Goal: Task Accomplishment & Management: Complete application form

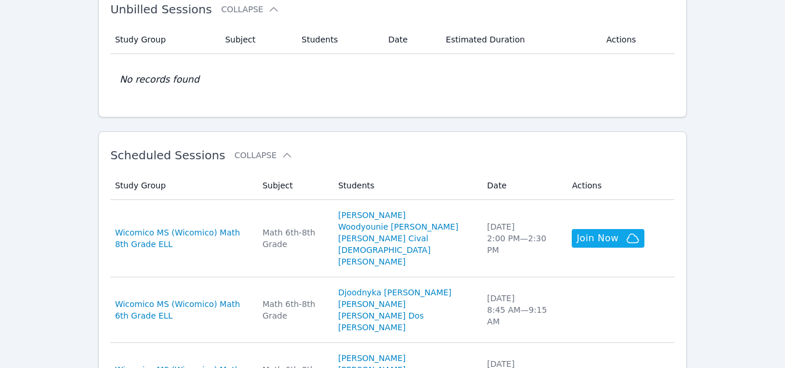
scroll to position [289, 0]
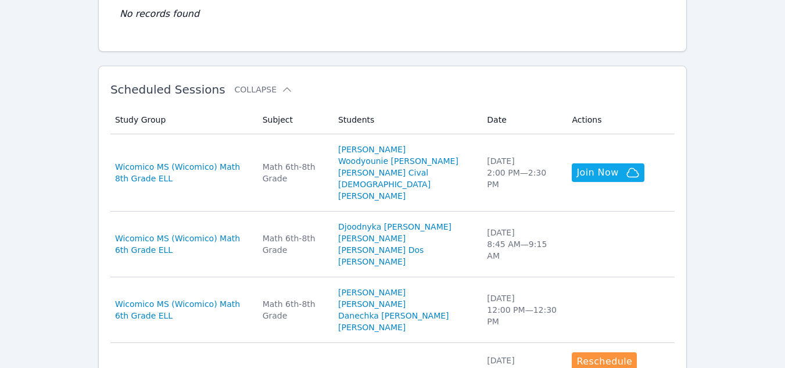
click at [763, 67] on div "Home Sessions Study Groups Students Messages Open user menu [PERSON_NAME]-[PERS…" at bounding box center [392, 319] width 785 height 1216
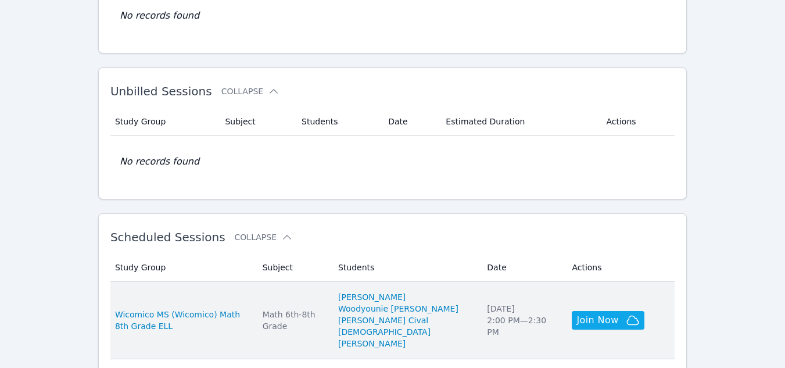
scroll to position [293, 0]
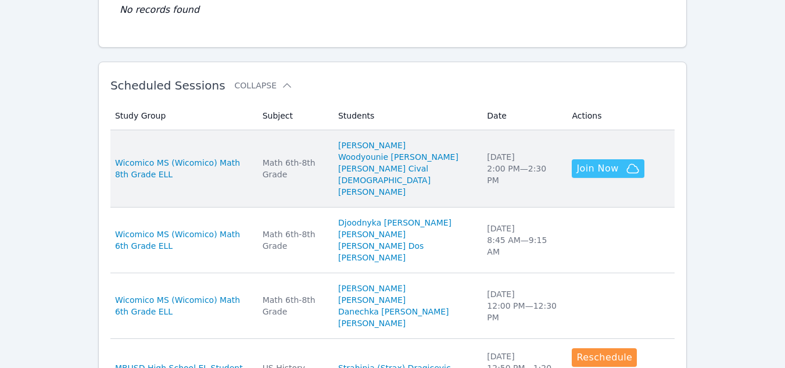
click at [579, 167] on span "Join Now" at bounding box center [598, 169] width 42 height 14
click at [390, 169] on link "[PERSON_NAME] Cival" at bounding box center [383, 169] width 90 height 12
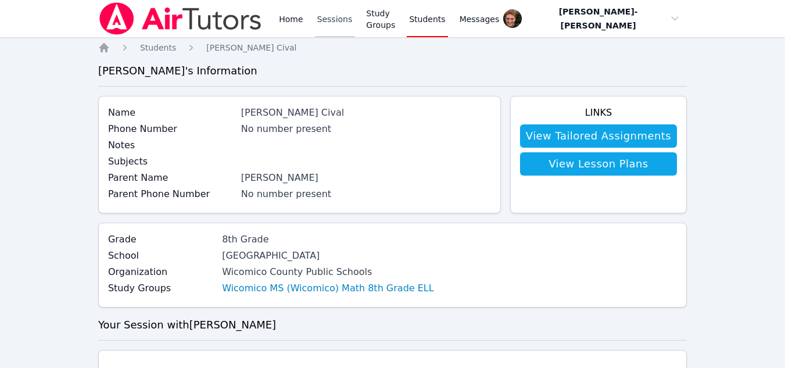
click at [328, 22] on link "Sessions" at bounding box center [335, 18] width 40 height 37
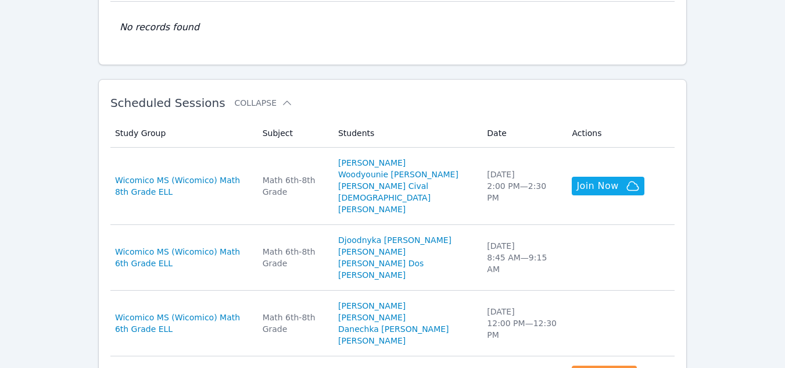
scroll to position [277, 0]
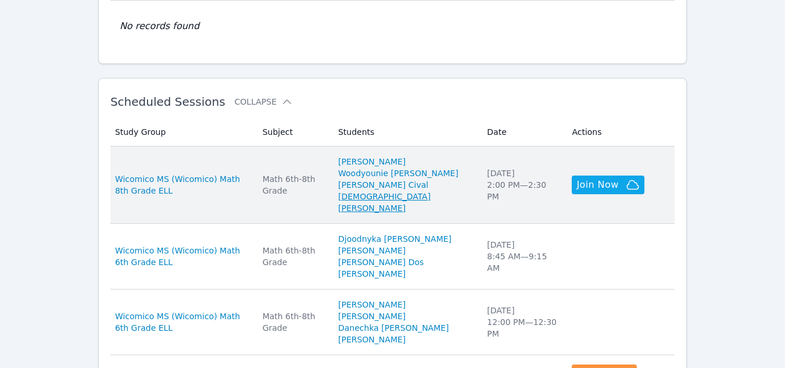
click at [402, 196] on link "[DEMOGRAPHIC_DATA][PERSON_NAME]" at bounding box center [405, 202] width 135 height 23
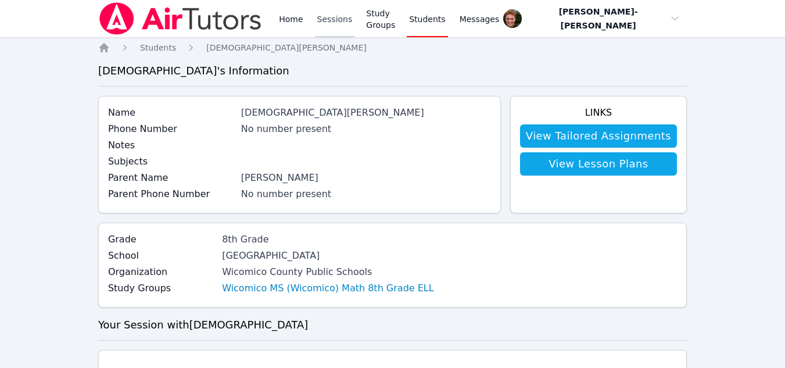
click at [319, 26] on link "Sessions" at bounding box center [335, 18] width 40 height 37
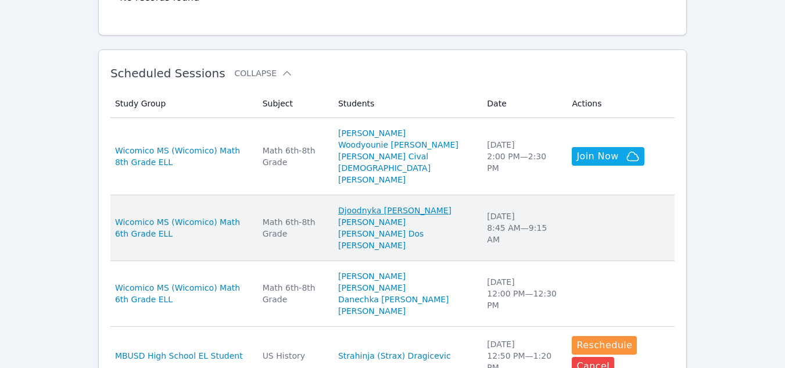
scroll to position [306, 0]
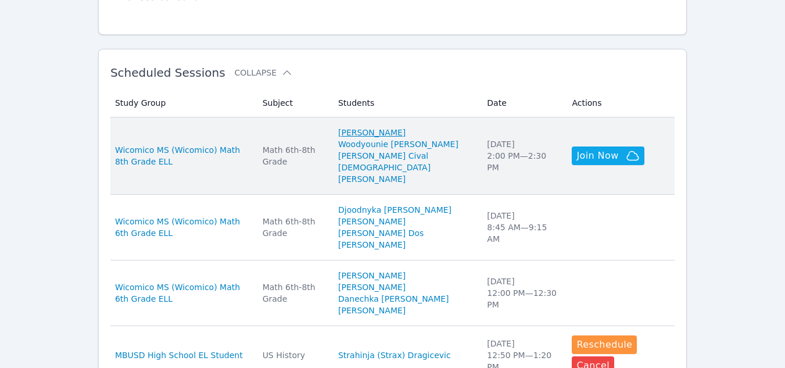
click at [389, 134] on link "[PERSON_NAME]" at bounding box center [371, 133] width 67 height 12
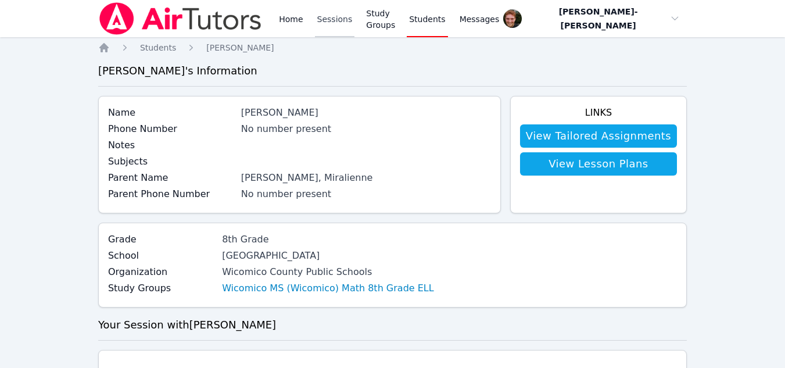
click at [324, 20] on link "Sessions" at bounding box center [335, 18] width 40 height 37
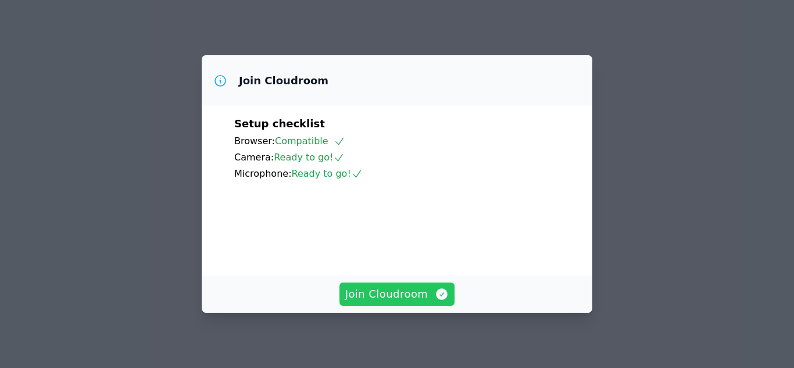
click at [420, 291] on span "Join Cloudroom" at bounding box center [397, 294] width 104 height 16
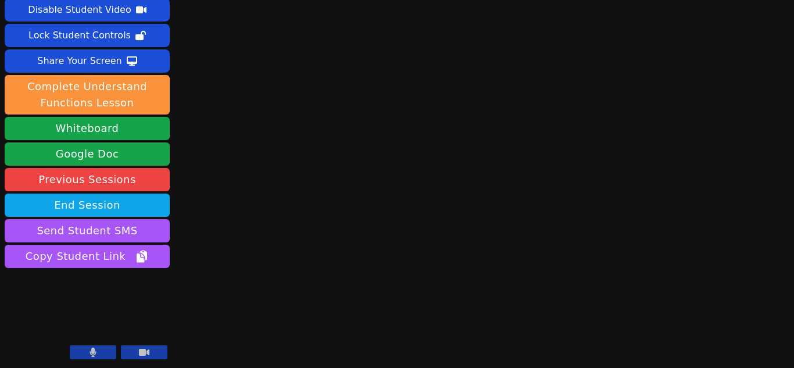
scroll to position [50, 0]
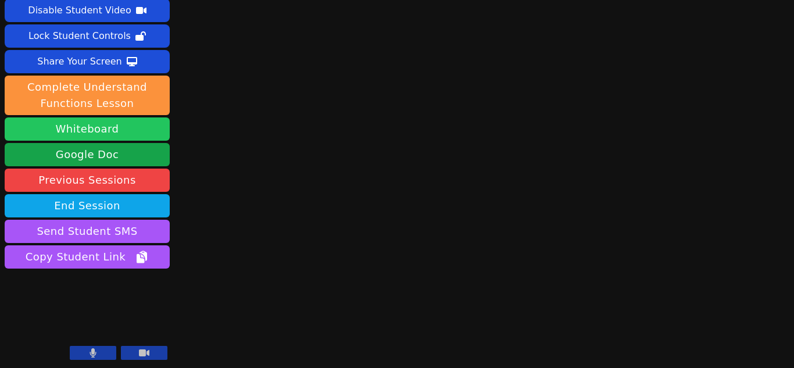
click at [121, 131] on button "Whiteboard" at bounding box center [87, 128] width 165 height 23
click at [95, 351] on icon at bounding box center [93, 352] width 7 height 9
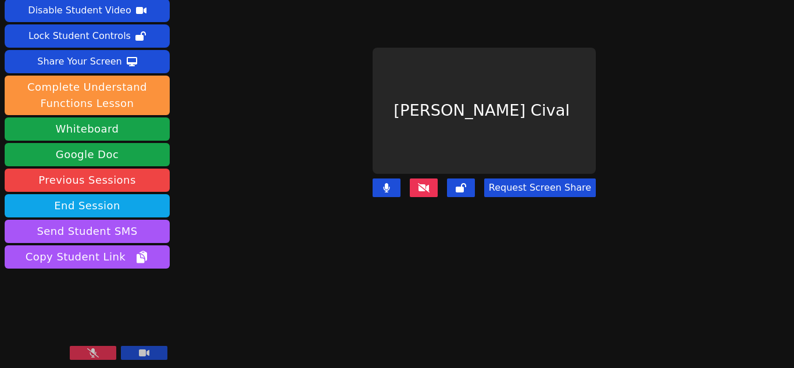
click at [99, 348] on button at bounding box center [93, 353] width 47 height 14
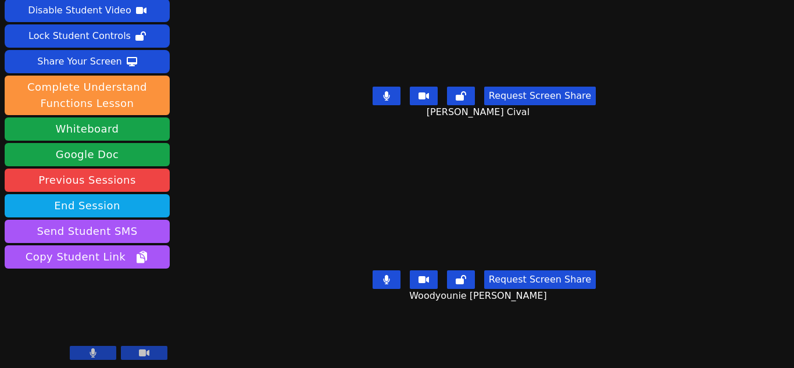
scroll to position [0, 0]
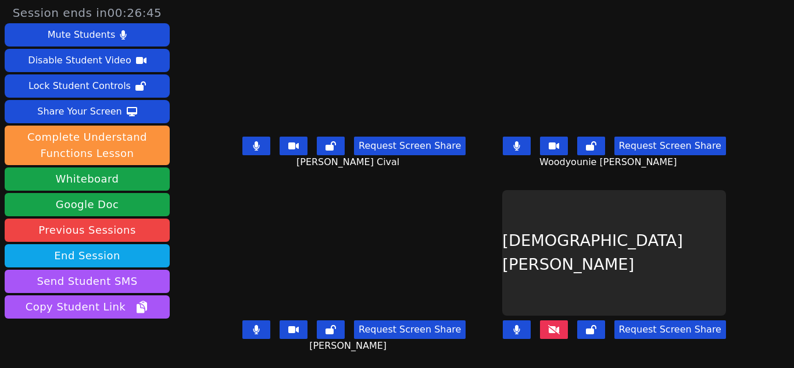
click at [258, 144] on icon at bounding box center [256, 145] width 7 height 9
click at [512, 144] on button at bounding box center [517, 146] width 28 height 19
click at [513, 143] on button at bounding box center [517, 146] width 28 height 19
click at [254, 326] on icon at bounding box center [256, 329] width 7 height 9
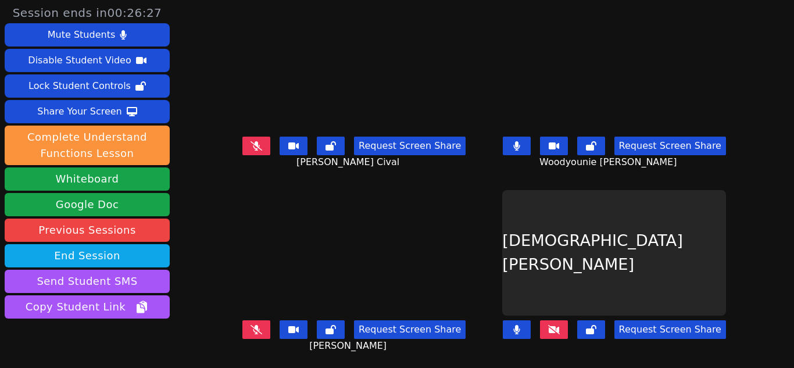
click at [565, 320] on div "Request Screen Share" at bounding box center [614, 329] width 223 height 19
click at [553, 325] on icon at bounding box center [554, 329] width 12 height 9
click at [519, 320] on button at bounding box center [517, 329] width 28 height 19
click at [519, 325] on icon at bounding box center [517, 329] width 12 height 9
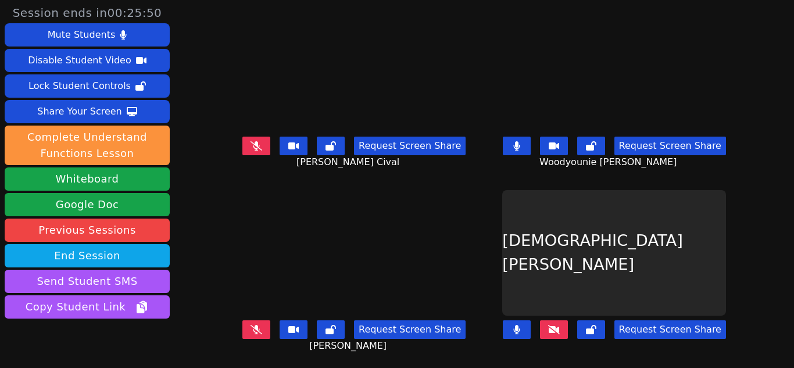
click at [213, 144] on div "Session ends in 00:25:50 Mute Students Disable Student Video Lock Student Contr…" at bounding box center [397, 184] width 794 height 368
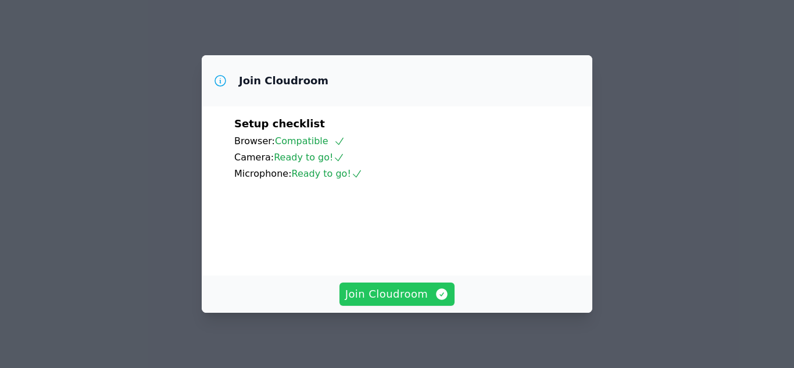
click at [376, 305] on button "Join Cloudroom" at bounding box center [397, 294] width 116 height 23
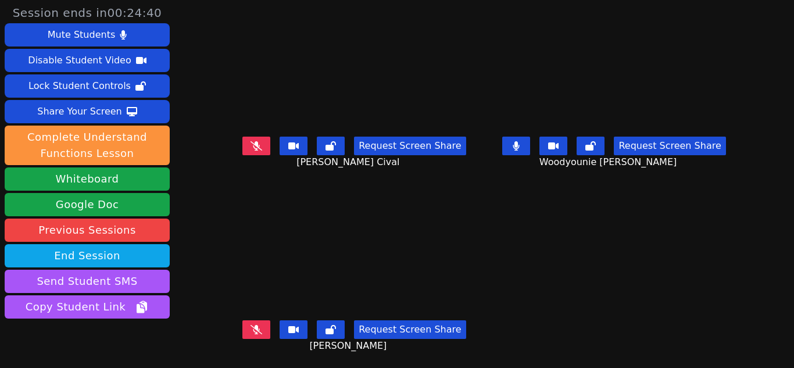
click at [513, 145] on icon at bounding box center [516, 145] width 6 height 9
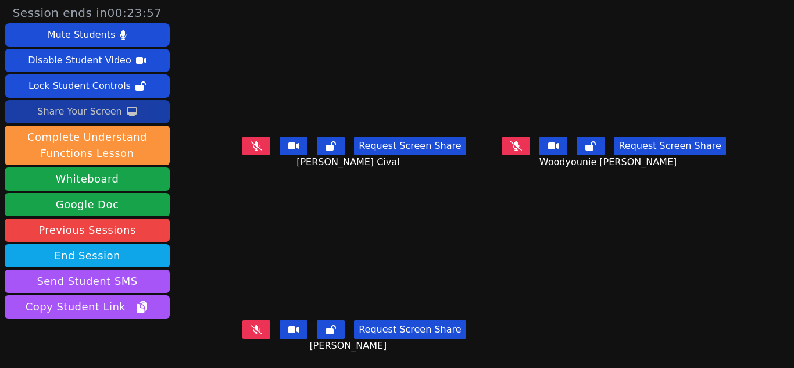
click at [85, 113] on div "Share Your Screen" at bounding box center [79, 111] width 85 height 19
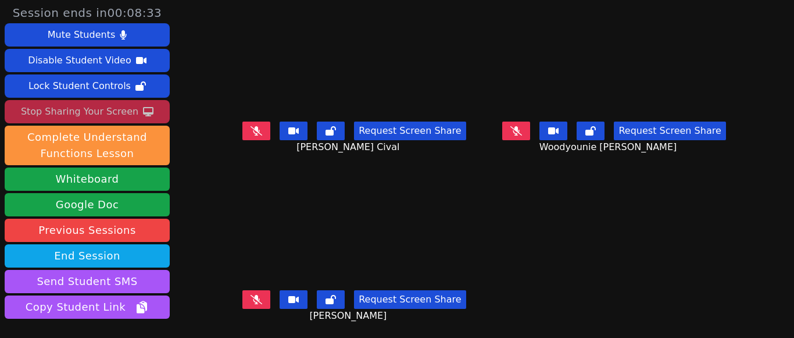
click at [255, 131] on icon at bounding box center [257, 130] width 12 height 9
click at [257, 297] on icon at bounding box center [257, 299] width 12 height 9
click at [510, 133] on icon at bounding box center [516, 130] width 12 height 9
click at [265, 304] on button at bounding box center [256, 299] width 28 height 19
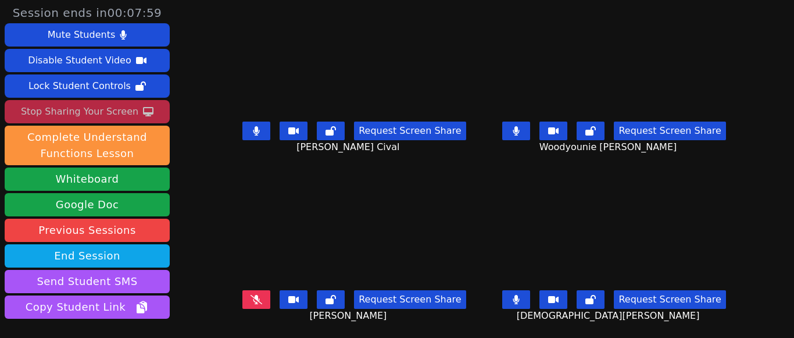
click at [256, 135] on button at bounding box center [256, 130] width 28 height 19
click at [513, 128] on icon at bounding box center [516, 130] width 7 height 9
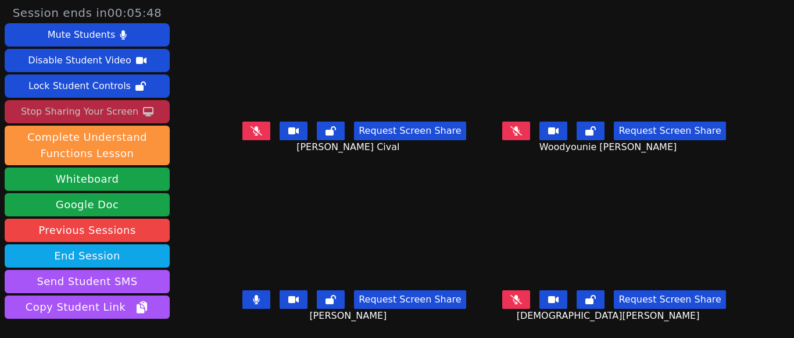
click at [262, 126] on icon at bounding box center [257, 130] width 12 height 9
click at [260, 126] on icon at bounding box center [256, 130] width 7 height 9
click at [257, 129] on button at bounding box center [256, 130] width 28 height 19
click at [260, 126] on icon at bounding box center [256, 130] width 6 height 9
click at [266, 294] on button at bounding box center [256, 299] width 28 height 19
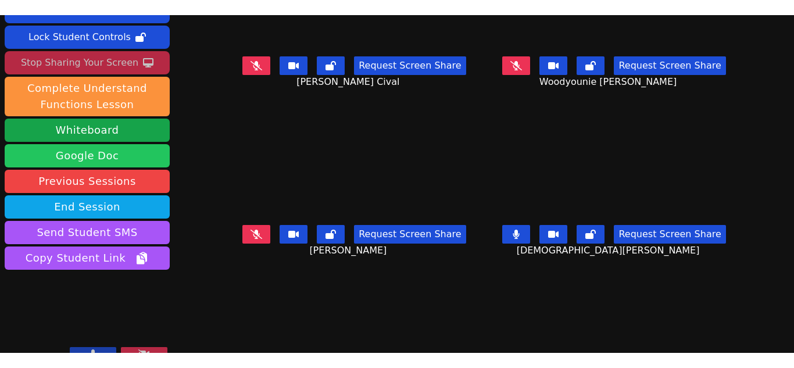
scroll to position [1, 0]
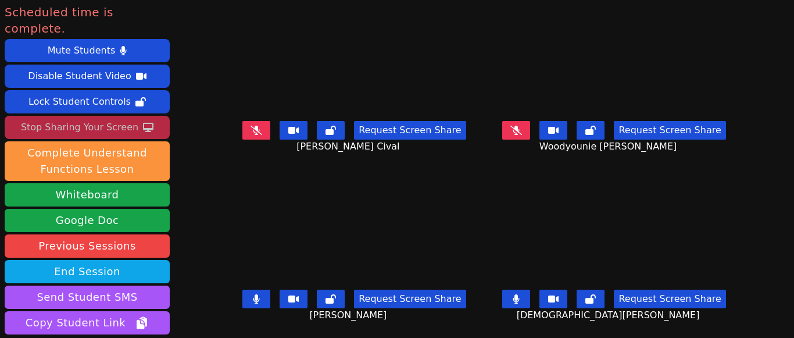
drag, startPoint x: 90, startPoint y: 108, endPoint x: 90, endPoint y: 121, distance: 12.8
click at [90, 118] on div "Stop Sharing Your Screen" at bounding box center [79, 127] width 117 height 19
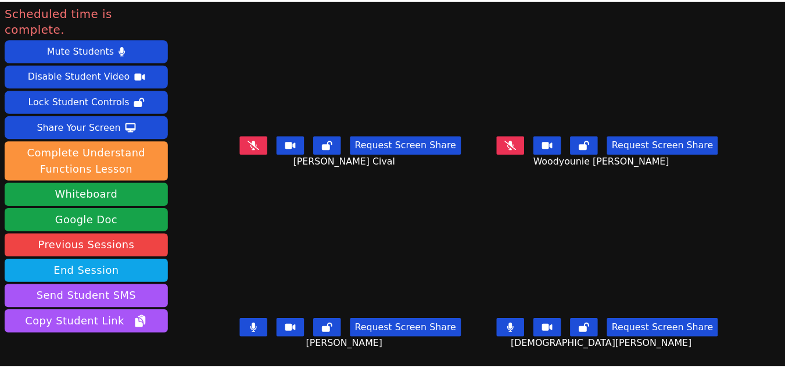
scroll to position [51, 0]
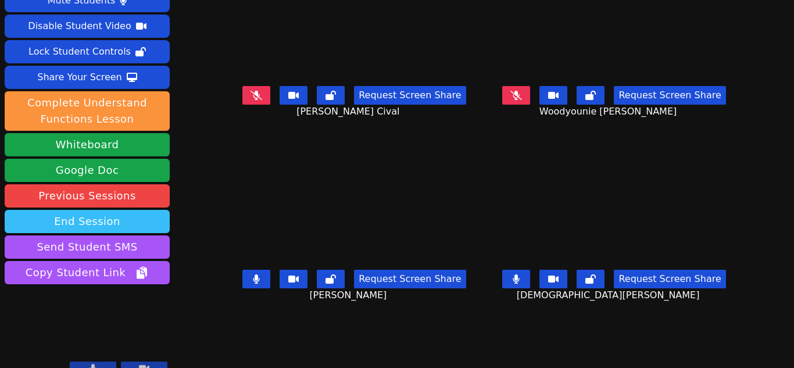
click at [136, 210] on button "End Session" at bounding box center [87, 221] width 165 height 23
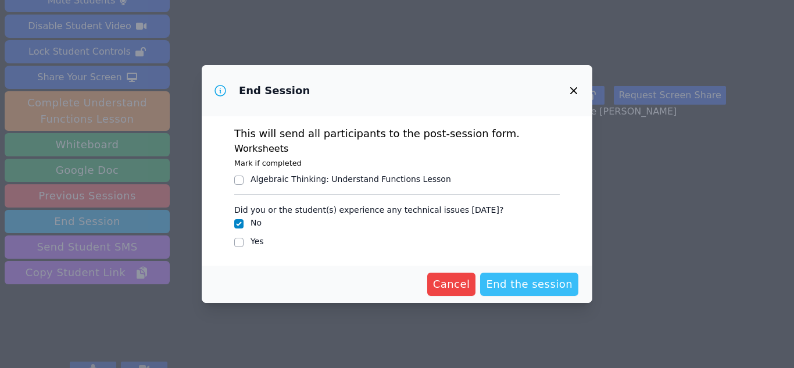
click at [552, 286] on span "End the session" at bounding box center [529, 284] width 87 height 16
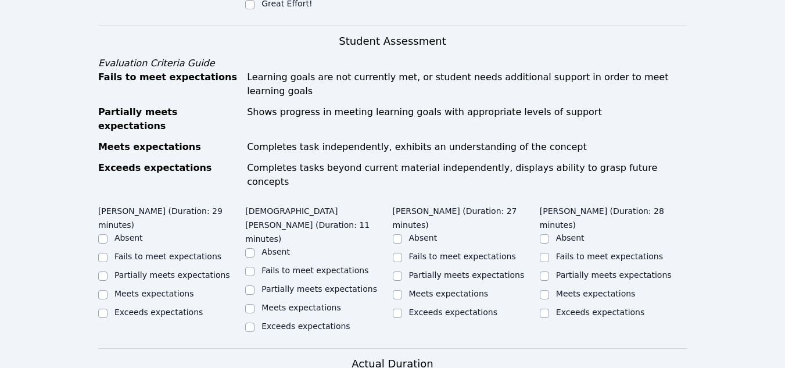
scroll to position [577, 0]
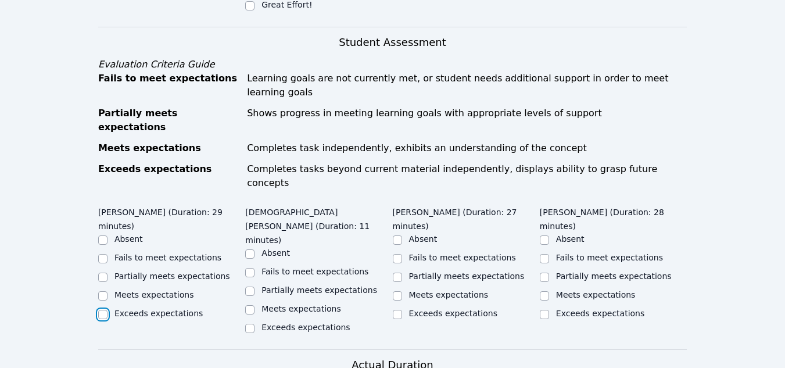
click at [103, 310] on input "Exceeds expectations" at bounding box center [102, 314] width 9 height 9
checkbox input "true"
click at [262, 323] on label "Exceeds expectations" at bounding box center [306, 327] width 88 height 9
click at [255, 324] on input "Exceeds expectations" at bounding box center [249, 328] width 9 height 9
checkbox input "true"
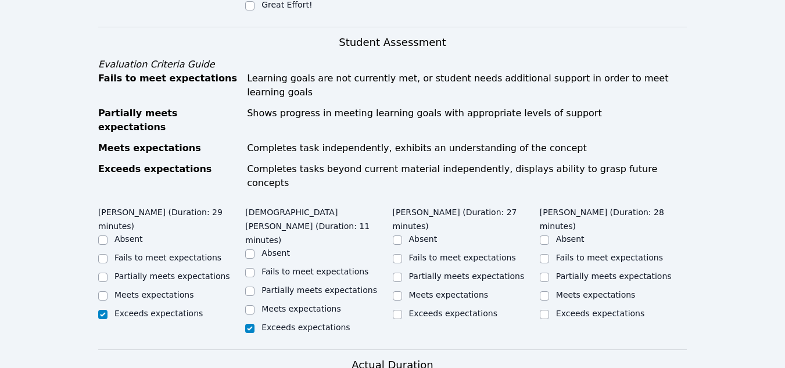
click at [417, 309] on label "Exceeds expectations" at bounding box center [453, 313] width 88 height 9
click at [402, 310] on input "Exceeds expectations" at bounding box center [397, 314] width 9 height 9
checkbox input "true"
click at [549, 310] on input "Exceeds expectations" at bounding box center [544, 314] width 9 height 9
checkbox input "true"
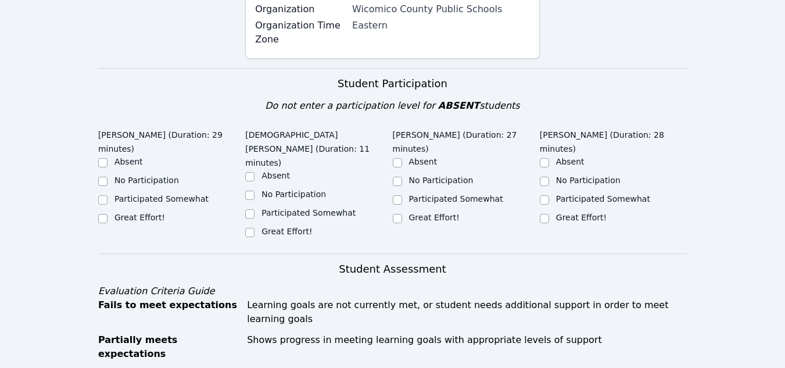
scroll to position [349, 0]
click at [127, 213] on label "Great Effort!" at bounding box center [140, 217] width 51 height 9
click at [108, 215] on input "Great Effort!" at bounding box center [102, 219] width 9 height 9
checkbox input "true"
click at [252, 228] on input "Great Effort!" at bounding box center [249, 232] width 9 height 9
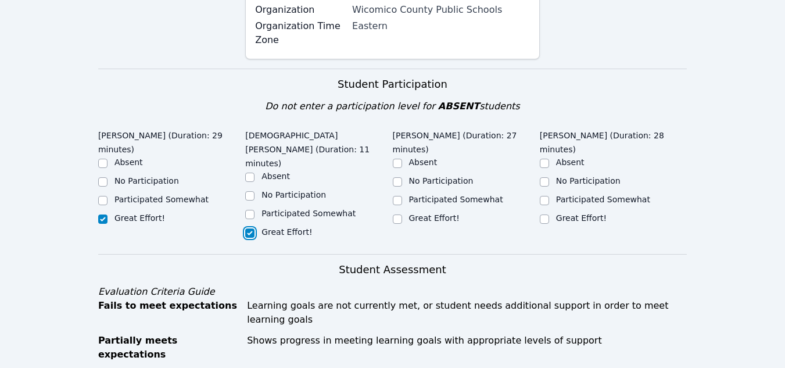
checkbox input "true"
click at [413, 213] on label "Great Effort!" at bounding box center [434, 217] width 51 height 9
click at [402, 215] on input "Great Effort!" at bounding box center [397, 219] width 9 height 9
checkbox input "true"
click at [558, 213] on label "Great Effort!" at bounding box center [581, 217] width 51 height 9
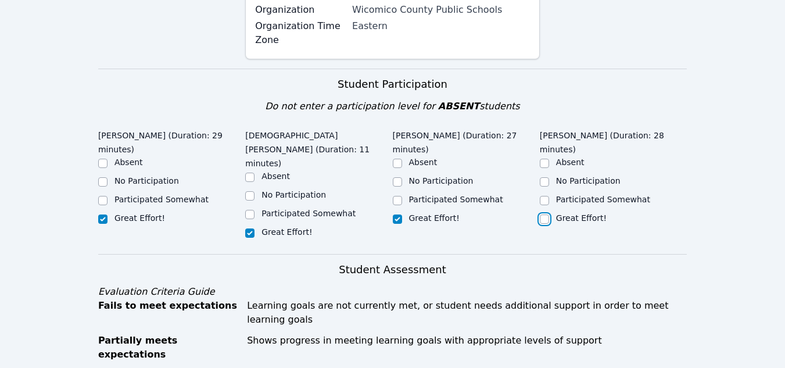
click at [549, 215] on input "Great Effort!" at bounding box center [544, 219] width 9 height 9
checkbox input "true"
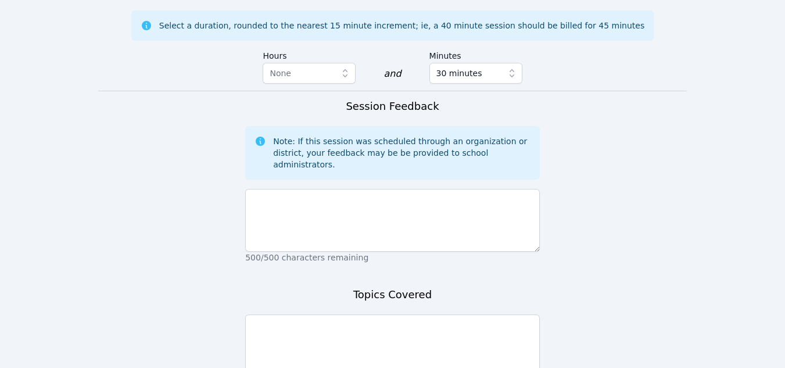
scroll to position [949, 0]
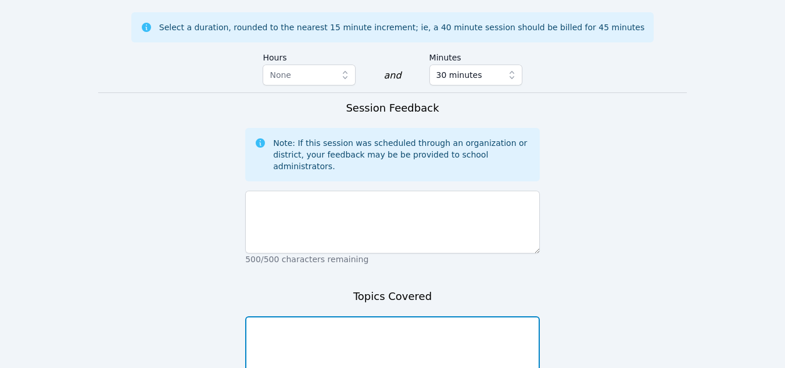
click at [333, 316] on textarea at bounding box center [392, 347] width 295 height 63
type textarea "Intro, tutorial, Transformations"
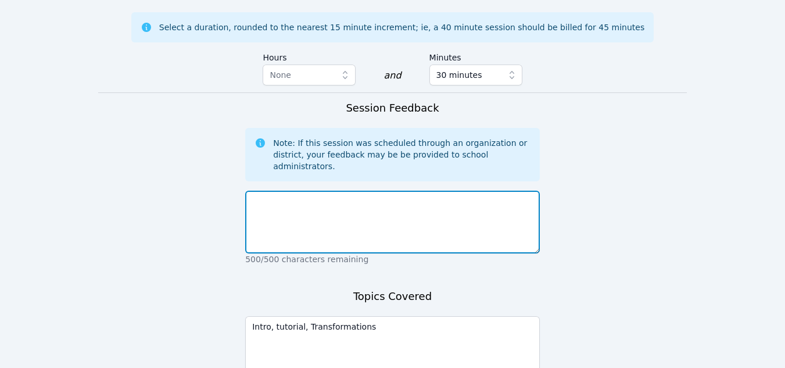
click at [278, 191] on textarea at bounding box center [392, 222] width 295 height 63
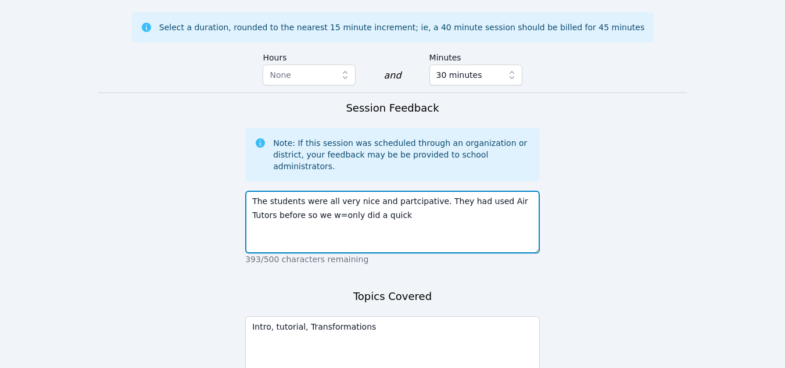
click at [316, 191] on textarea "The students were all very nice and partcipative. They had used Air Tutors befo…" at bounding box center [392, 222] width 295 height 63
click at [366, 191] on textarea "The students were all very nice and partcipative. They had used Air Tutors befo…" at bounding box center [392, 222] width 295 height 63
click at [435, 191] on textarea "The students were all very nice and participative. They had used Air Tutors bef…" at bounding box center [392, 222] width 295 height 63
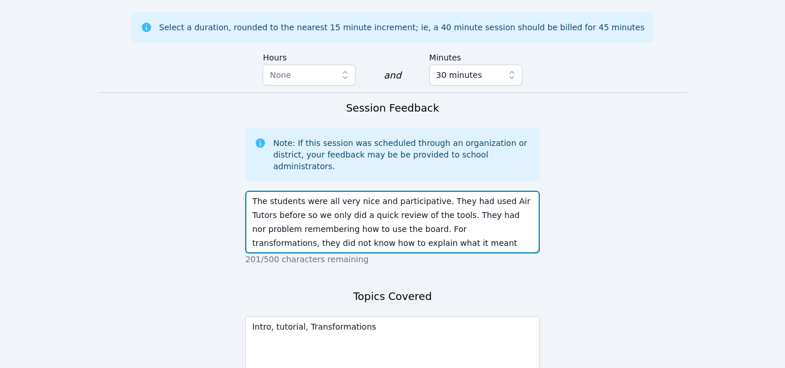
scroll to position [9, 0]
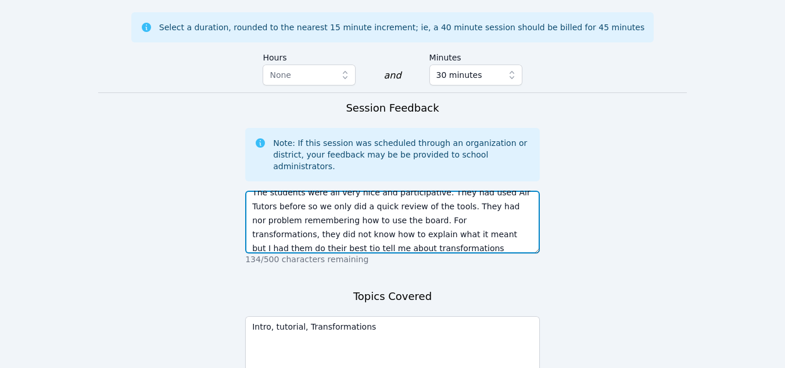
click at [465, 191] on textarea "The students were all very nice and participative. They had used Air Tutors bef…" at bounding box center [392, 222] width 295 height 63
click at [480, 191] on textarea "The students were all very nice and participative. They had used Air Tutors bef…" at bounding box center [392, 222] width 295 height 63
click at [524, 191] on textarea "The students were all very nice and participative. They had used Air Tutors bef…" at bounding box center [392, 222] width 295 height 63
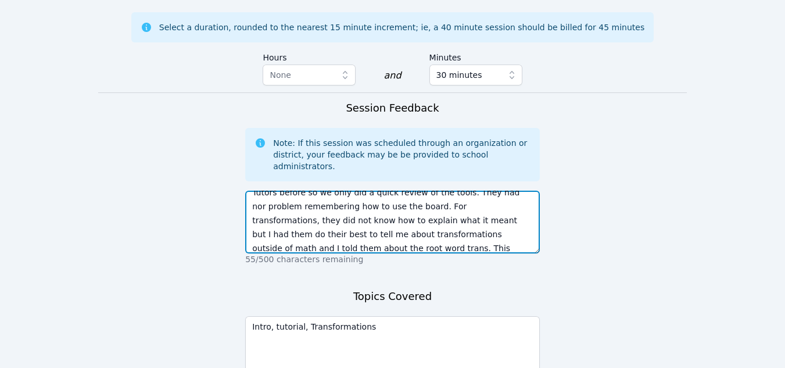
scroll to position [37, 0]
type textarea "The students were all very nice and participative. They had used Air Tutors bef…"
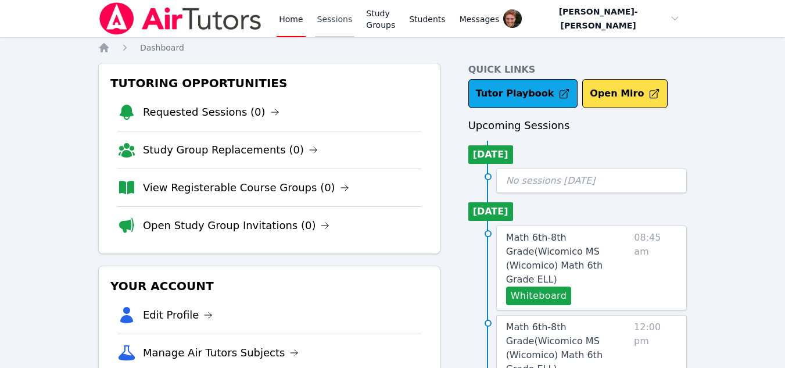
click at [326, 15] on link "Sessions" at bounding box center [335, 18] width 40 height 37
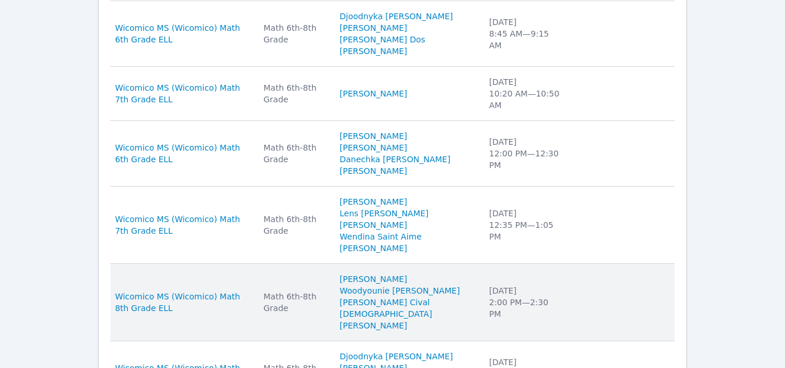
scroll to position [613, 0]
click at [319, 295] on div "Math 6th-8th Grade" at bounding box center [294, 301] width 62 height 23
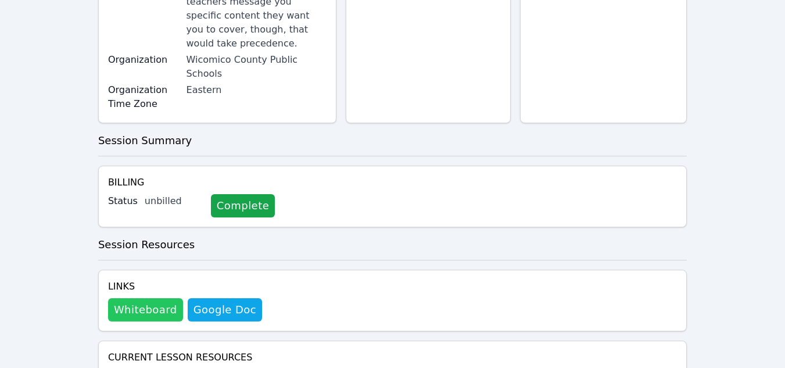
click at [158, 298] on button "Whiteboard" at bounding box center [145, 309] width 75 height 23
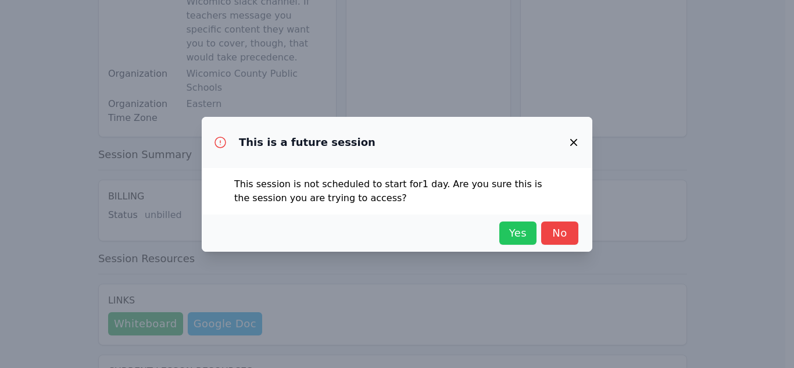
click at [523, 233] on span "Yes" at bounding box center [518, 233] width 26 height 16
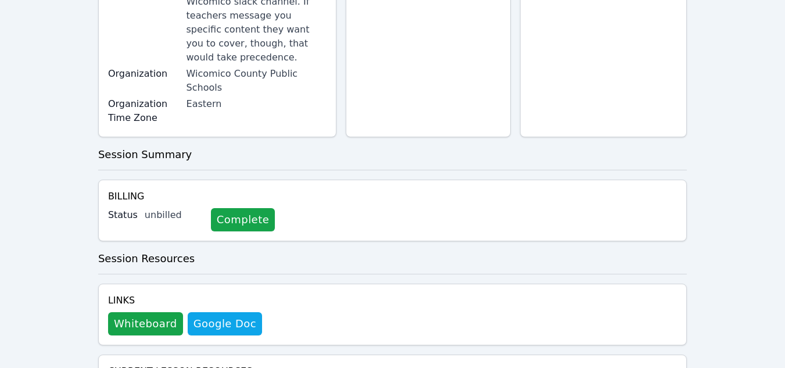
scroll to position [0, 0]
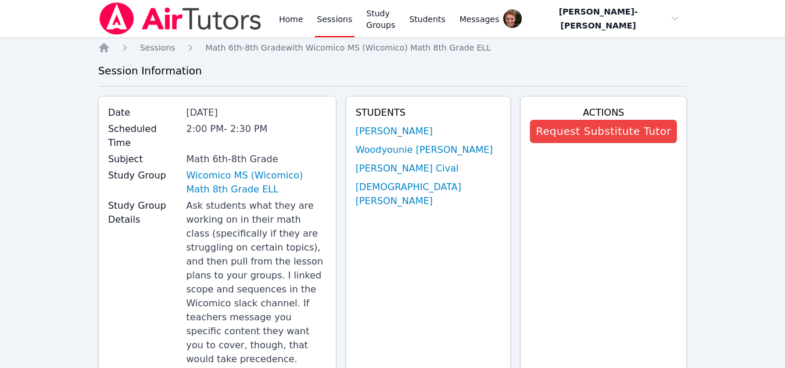
click at [330, 28] on link "Sessions" at bounding box center [335, 18] width 40 height 37
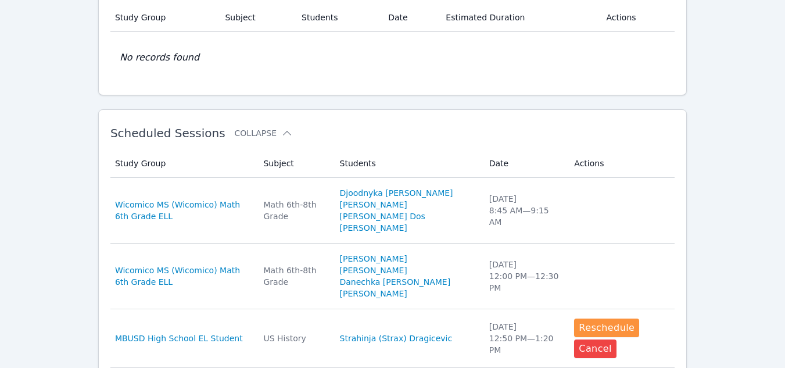
scroll to position [245, 0]
